Goal: Task Accomplishment & Management: Use online tool/utility

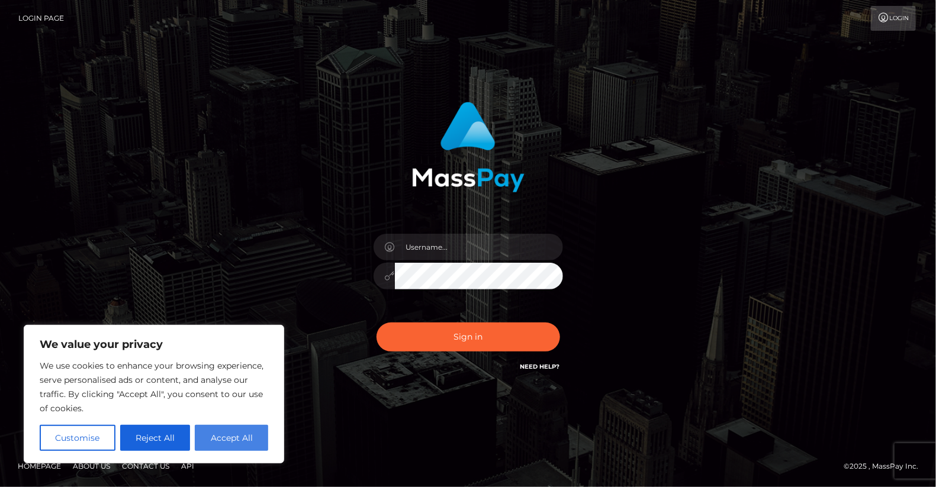
click at [228, 443] on button "Accept All" at bounding box center [231, 438] width 73 height 26
checkbox input "true"
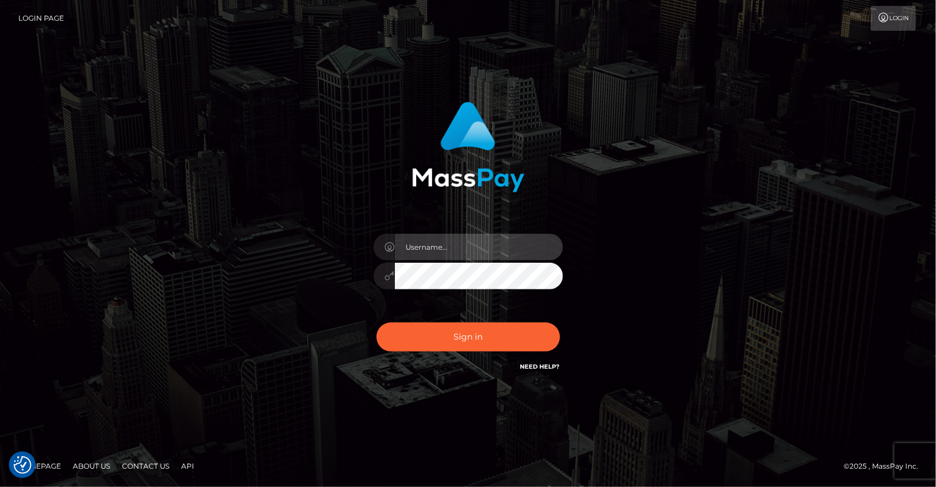
click at [478, 243] on input "text" at bounding box center [479, 247] width 168 height 27
type input "yjoshi"
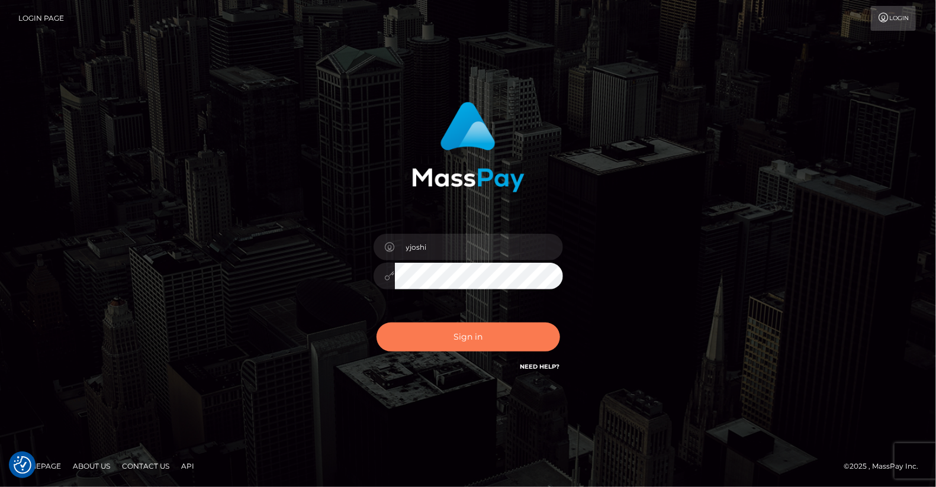
click at [478, 338] on button "Sign in" at bounding box center [469, 337] width 184 height 29
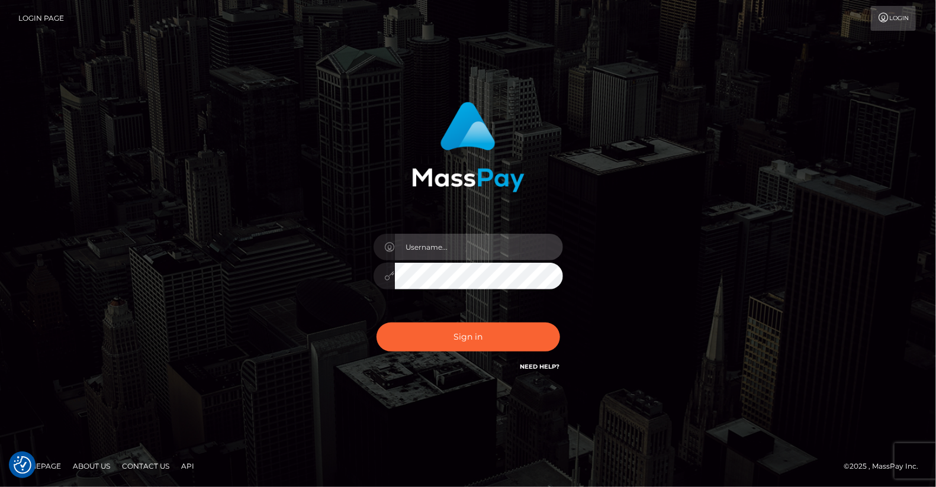
click at [446, 249] on input "text" at bounding box center [479, 247] width 168 height 27
type input "yjoshi"
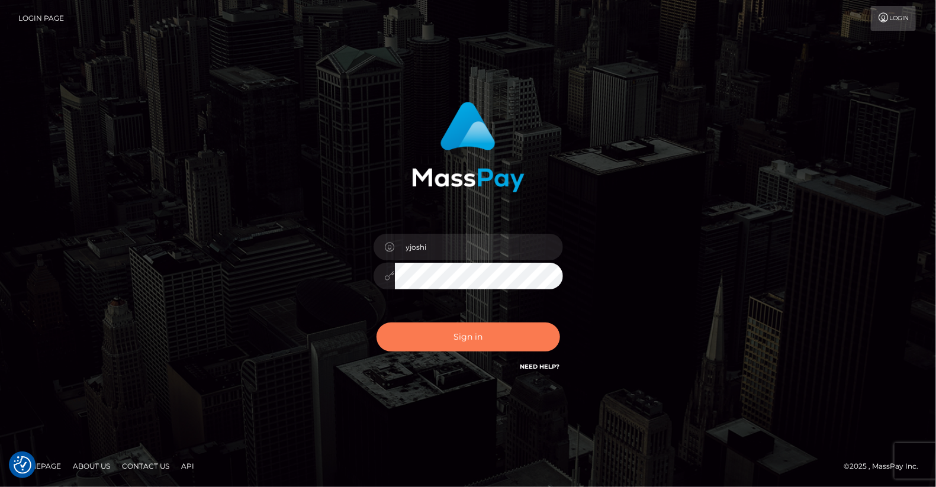
click at [510, 330] on button "Sign in" at bounding box center [469, 337] width 184 height 29
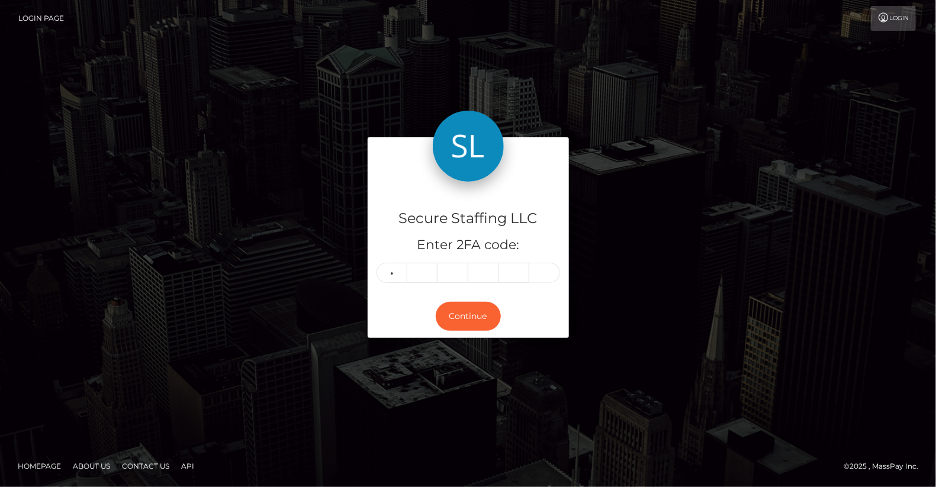
type input "8"
type input "4"
type input "3"
type input "6"
type input "7"
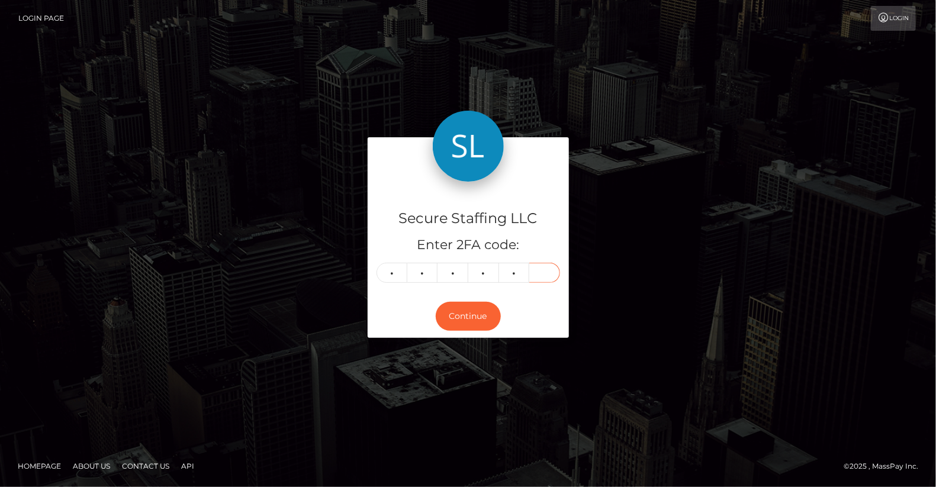
type input "2"
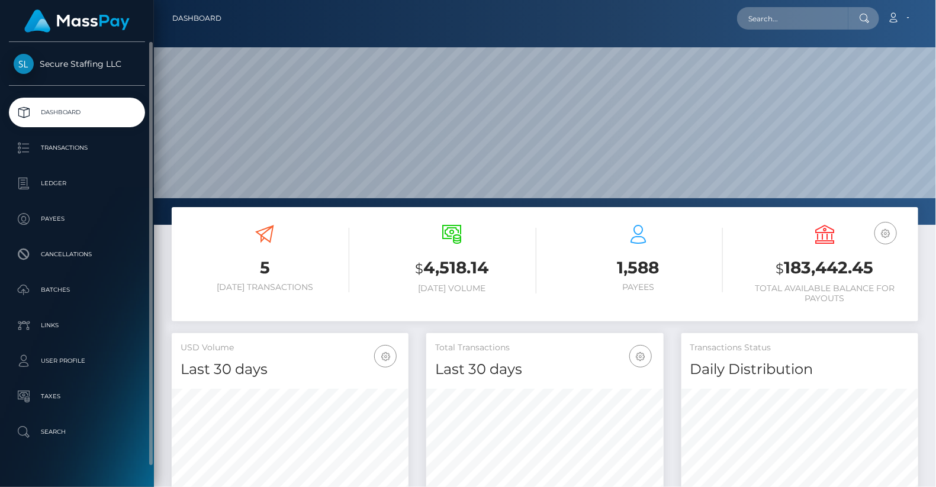
scroll to position [21, 0]
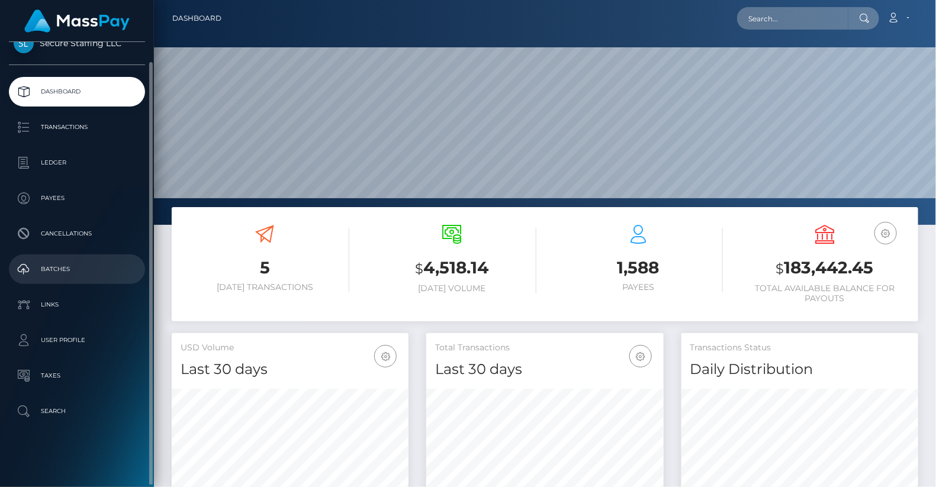
click at [96, 265] on p "Batches" at bounding box center [77, 270] width 127 height 18
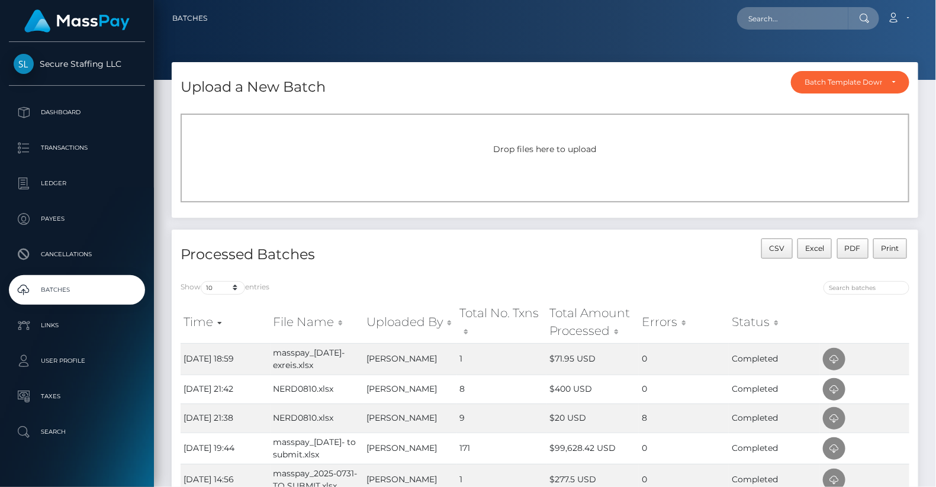
click at [535, 149] on span "Drop files here to upload" at bounding box center [545, 149] width 103 height 11
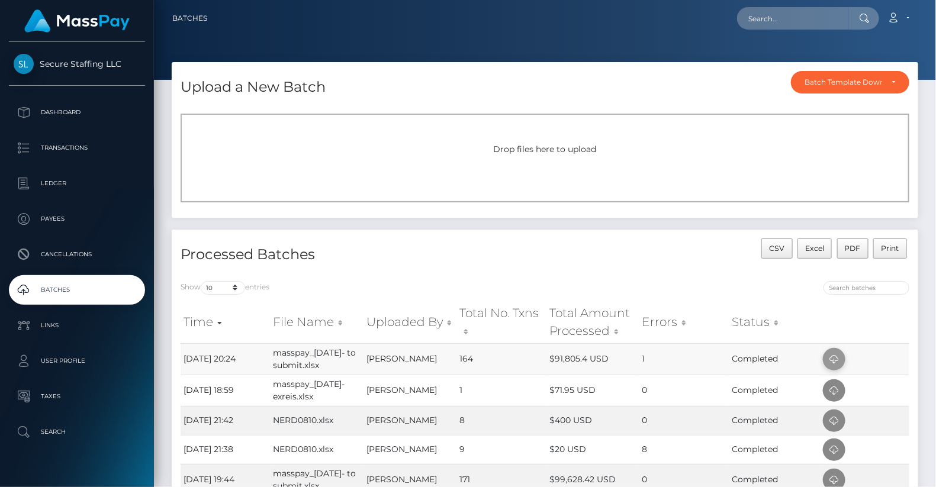
click at [837, 351] on span at bounding box center [834, 359] width 23 height 23
